Goal: Transaction & Acquisition: Purchase product/service

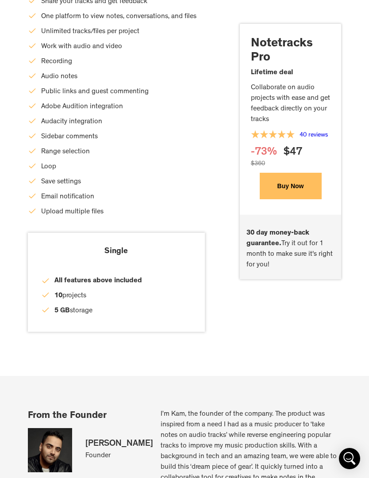
scroll to position [2591, 0]
click at [305, 189] on button "Buy Now" at bounding box center [290, 186] width 62 height 27
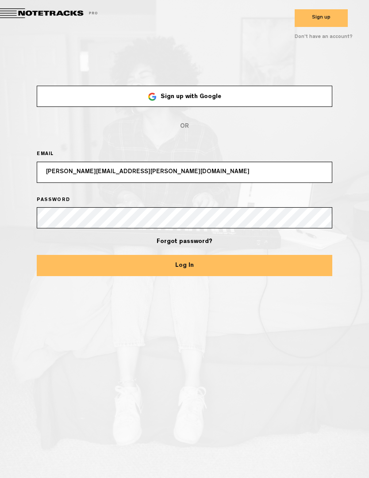
type input "[PERSON_NAME][EMAIL_ADDRESS][PERSON_NAME][DOMAIN_NAME]"
click at [184, 265] on button "Log In" at bounding box center [184, 265] width 295 height 21
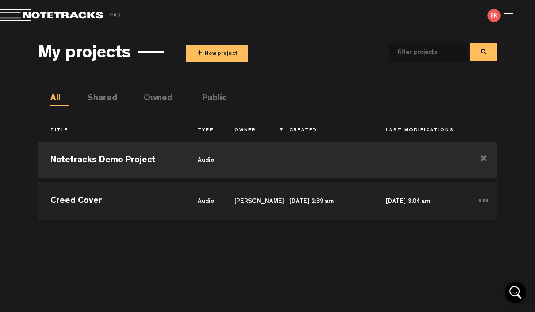
click at [368, 21] on div at bounding box center [506, 15] width 13 height 13
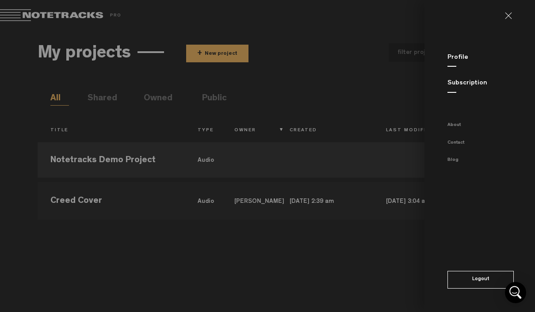
click at [368, 86] on link "Subscription" at bounding box center [467, 83] width 40 height 7
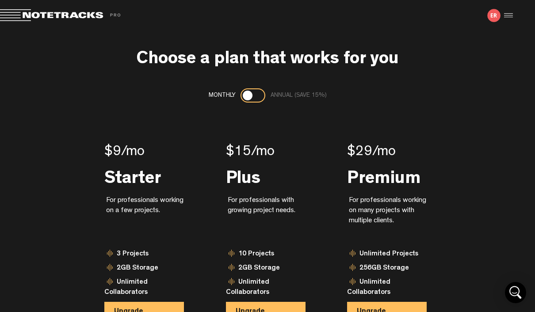
click at [368, 20] on div at bounding box center [506, 15] width 13 height 13
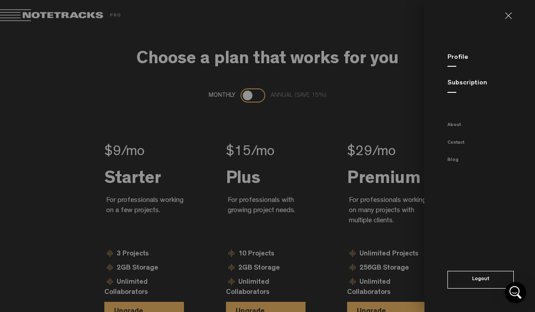
click at [368, 58] on link "Profile" at bounding box center [457, 57] width 21 height 7
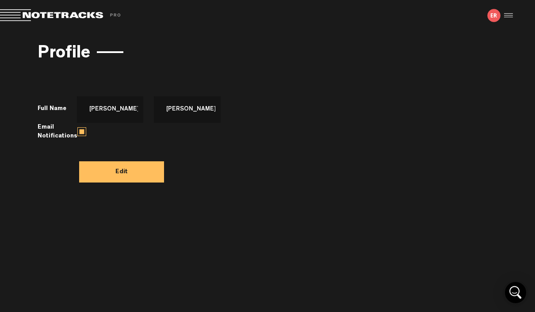
click at [368, 15] on div at bounding box center [506, 15] width 13 height 13
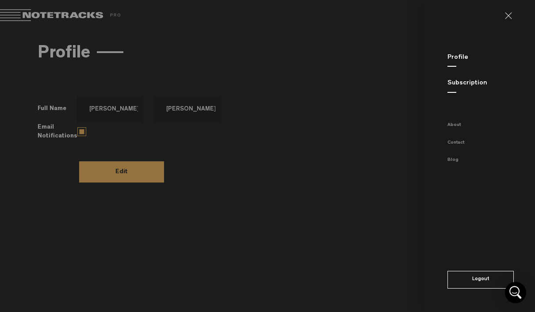
click at [368, 86] on link "Subscription" at bounding box center [467, 83] width 40 height 7
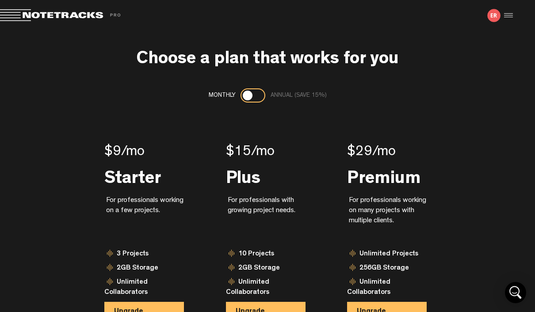
click at [368, 17] on img at bounding box center [493, 15] width 13 height 13
click at [368, 18] on div at bounding box center [506, 15] width 13 height 13
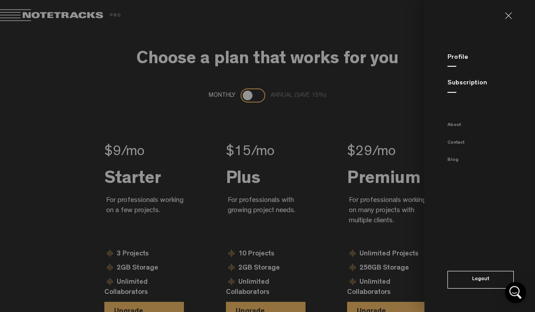
click at [368, 15] on link at bounding box center [512, 15] width 14 height 7
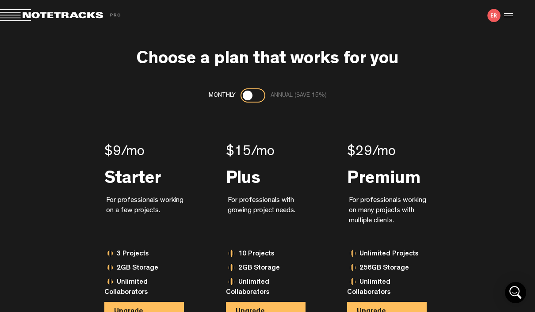
click at [259, 101] on div at bounding box center [252, 95] width 25 height 14
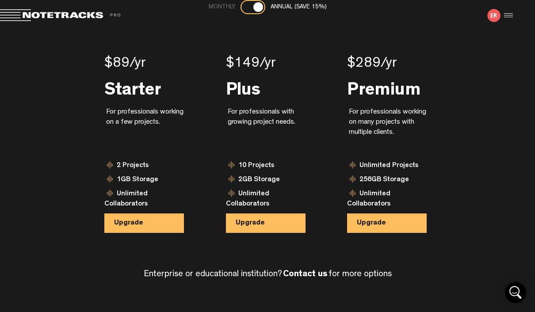
scroll to position [88, 0]
click at [368, 21] on div at bounding box center [506, 15] width 13 height 13
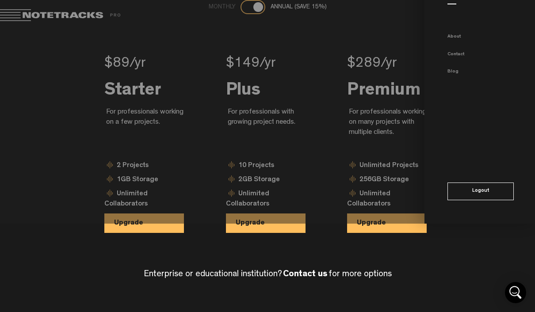
scroll to position [0, 0]
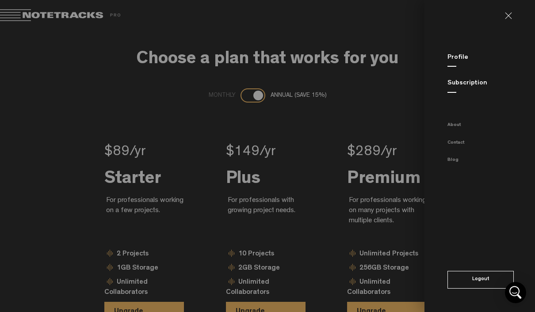
click at [368, 16] on link at bounding box center [512, 15] width 14 height 7
